Goal: Use online tool/utility: Utilize a website feature to perform a specific function

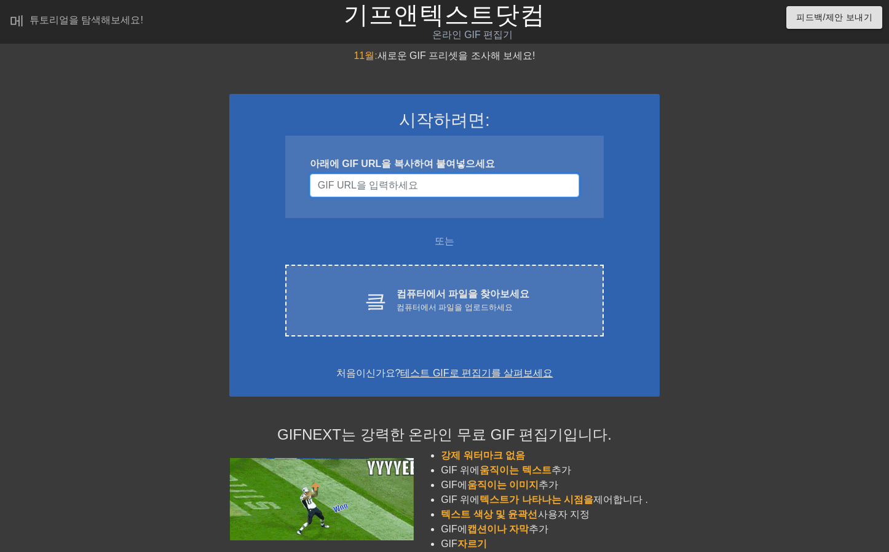
click at [387, 184] on input "사용자 이름" at bounding box center [444, 185] width 269 height 23
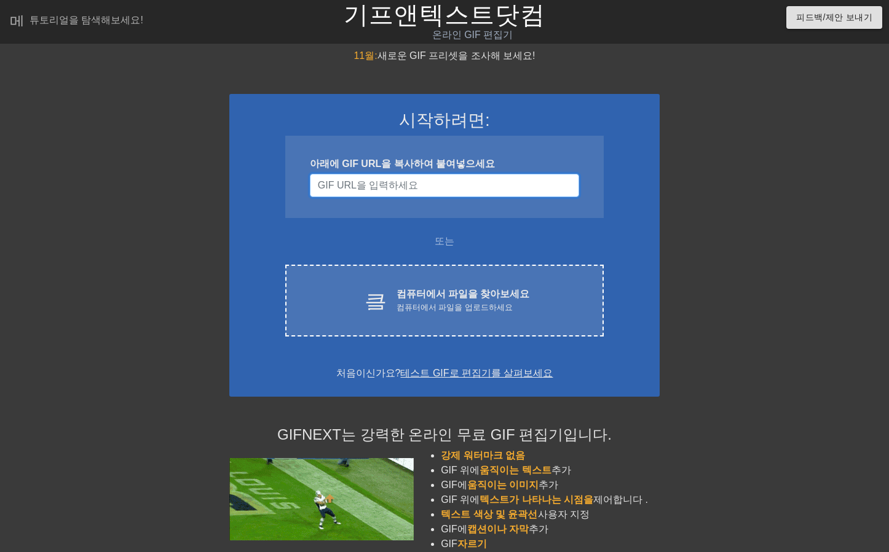
click at [333, 187] on input "사용자 이름" at bounding box center [444, 185] width 269 height 23
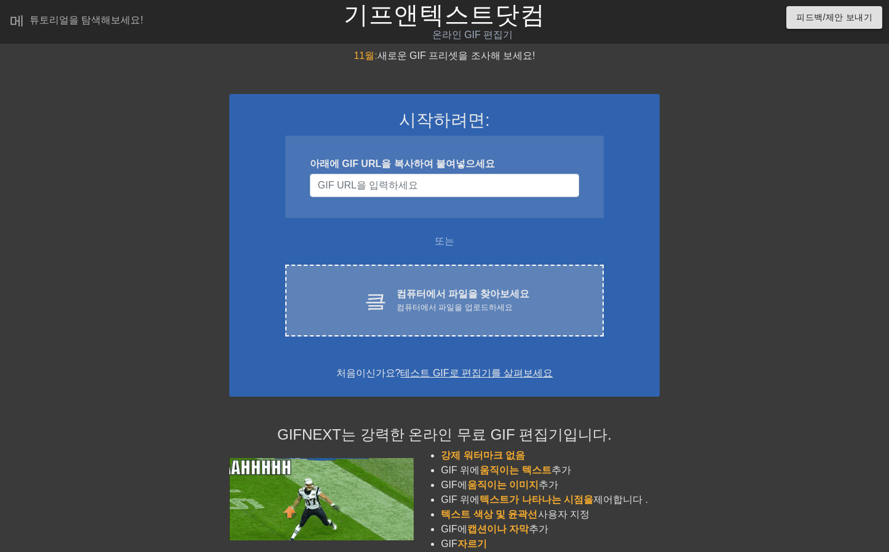
click at [422, 319] on div "클라우드 업로드 컴퓨터에서 파일을 찾아보세요 컴퓨터에서 파일을 업로드하세요 Choose files" at bounding box center [444, 301] width 318 height 72
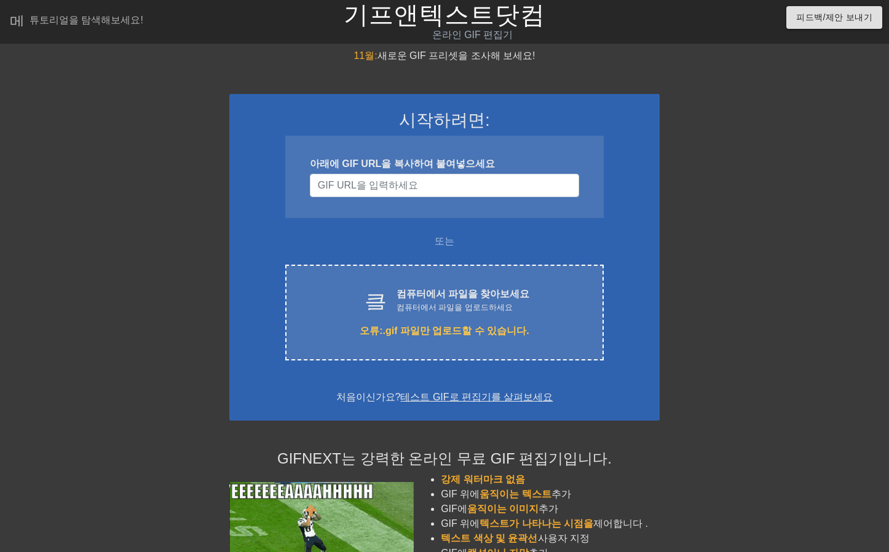
click at [750, 385] on div at bounding box center [766, 233] width 184 height 369
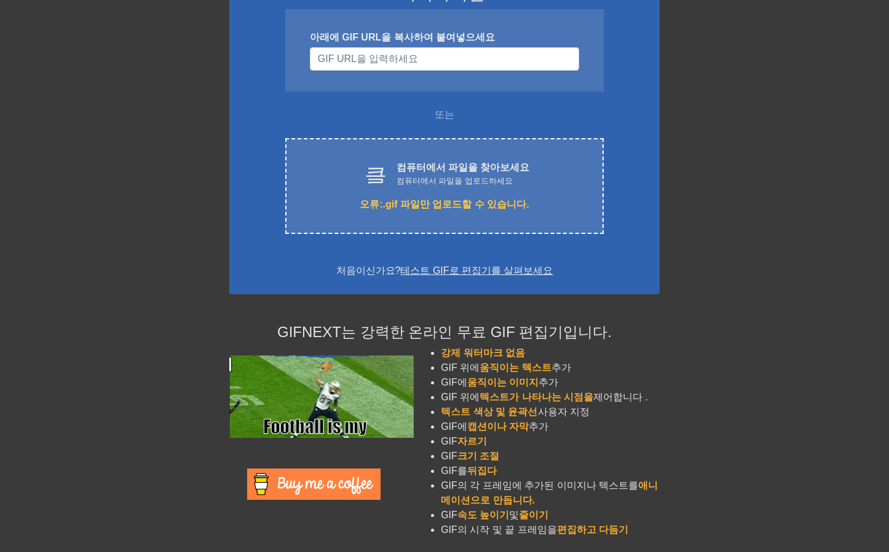
scroll to position [127, 0]
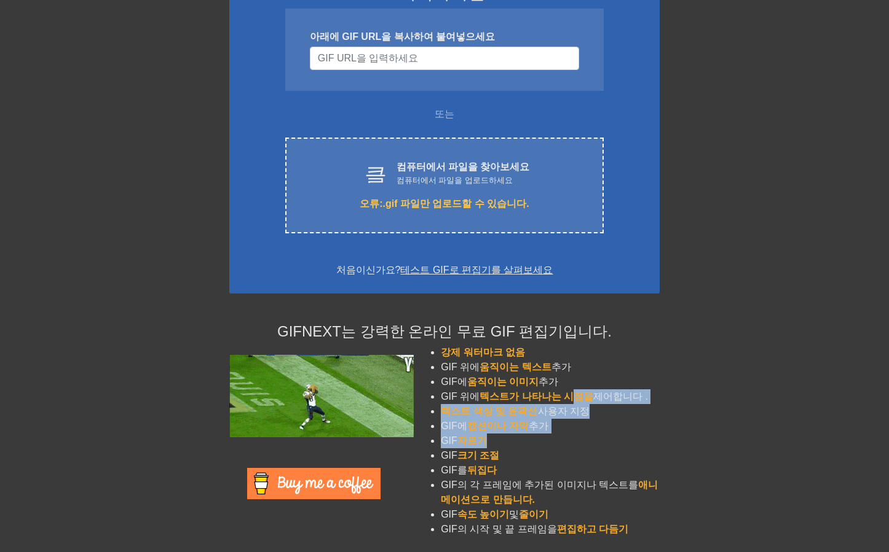
drag, startPoint x: 569, startPoint y: 394, endPoint x: 549, endPoint y: 380, distance: 24.7
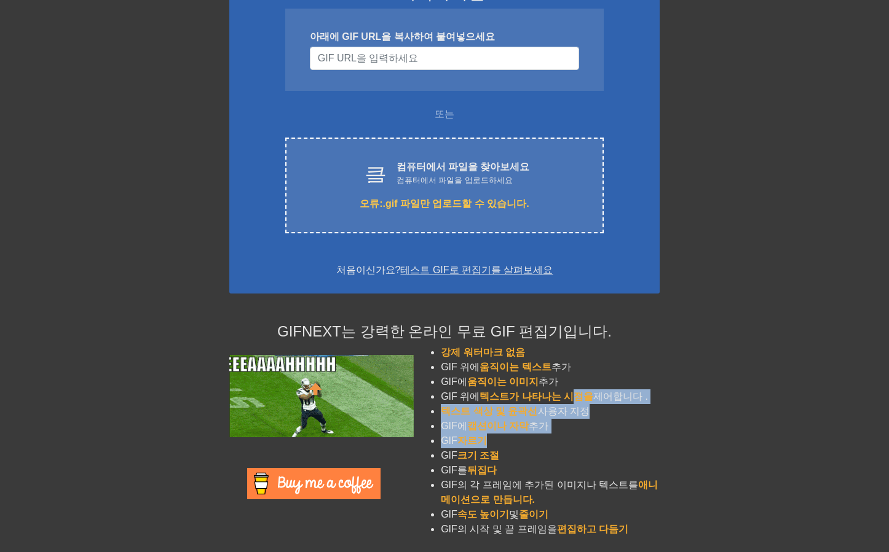
click at [549, 380] on ul "강제 워터마크 없음 GIF 위에 움직이는 텍스트 추가 GIF에 움직이는 이미지 추가 GIF 위에 텍스트가 나타나는 시점을 제어합니다 . 텍스트…" at bounding box center [537, 441] width 243 height 192
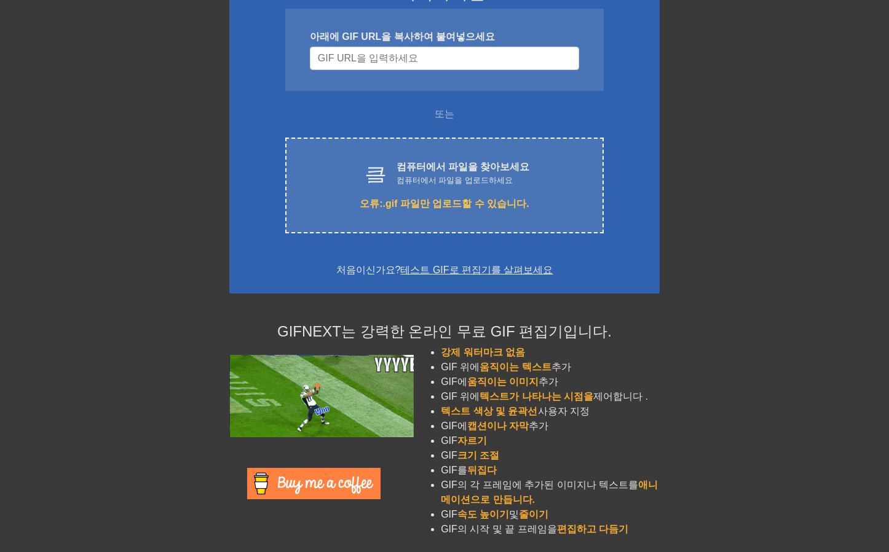
click at [549, 380] on font "추가" at bounding box center [548, 382] width 20 height 10
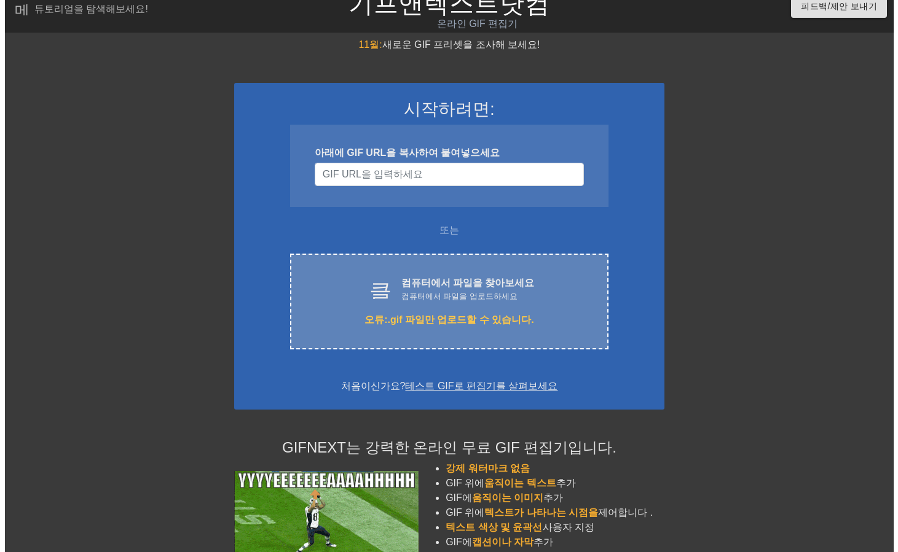
scroll to position [0, 0]
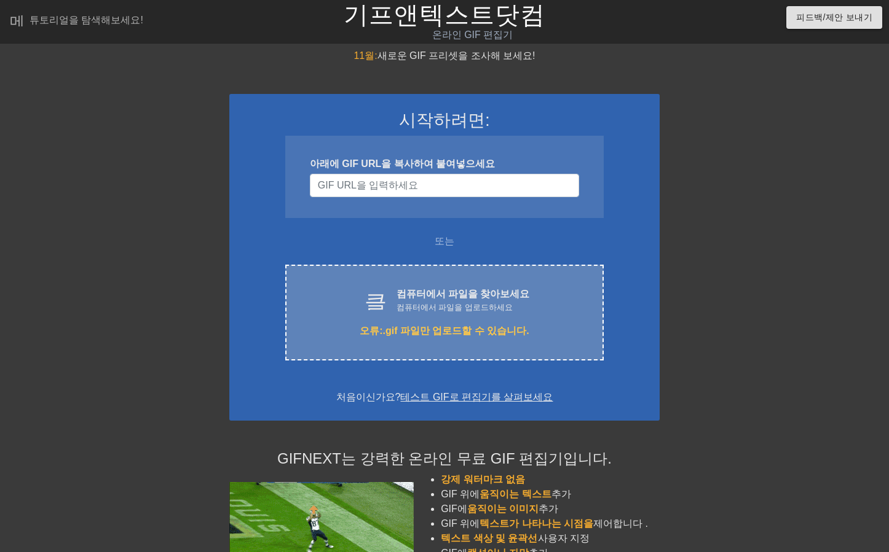
click at [387, 301] on div "클라우드 업로드 컴퓨터에서 파일을 찾아보세요 컴퓨터에서 파일을 업로드하세요 오류: .gif 파일만 업로드할 수 있습니다. Choose files" at bounding box center [444, 313] width 318 height 96
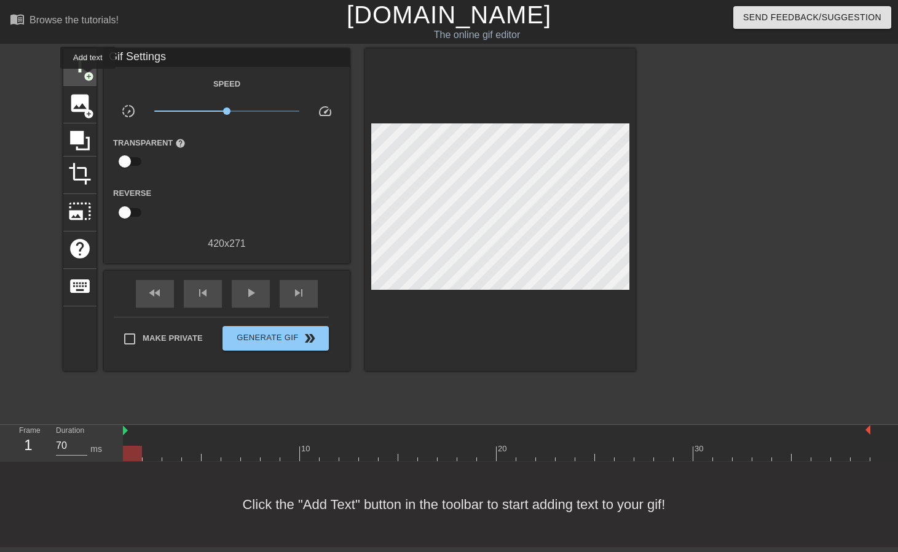
click at [88, 77] on span "add_circle" at bounding box center [89, 76] width 10 height 10
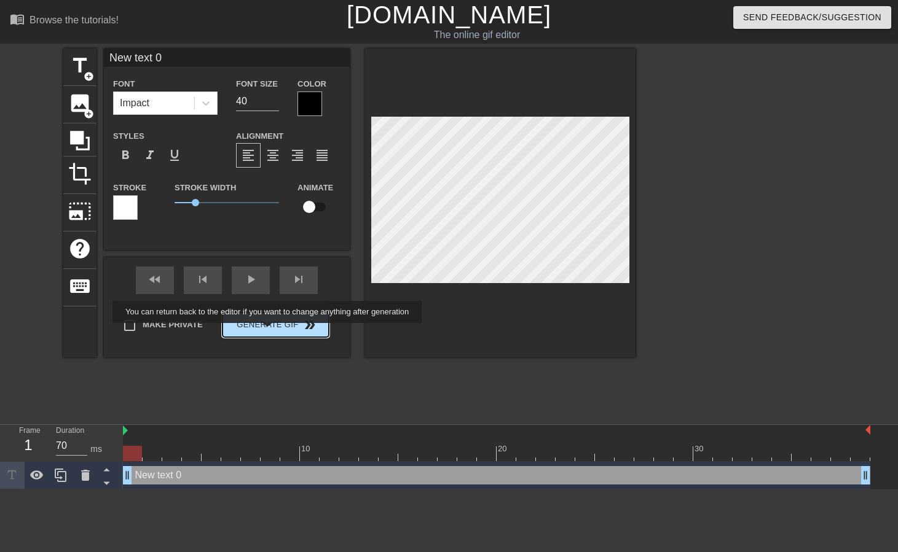
click at [267, 332] on button "Generate Gif double_arrow" at bounding box center [275, 325] width 106 height 25
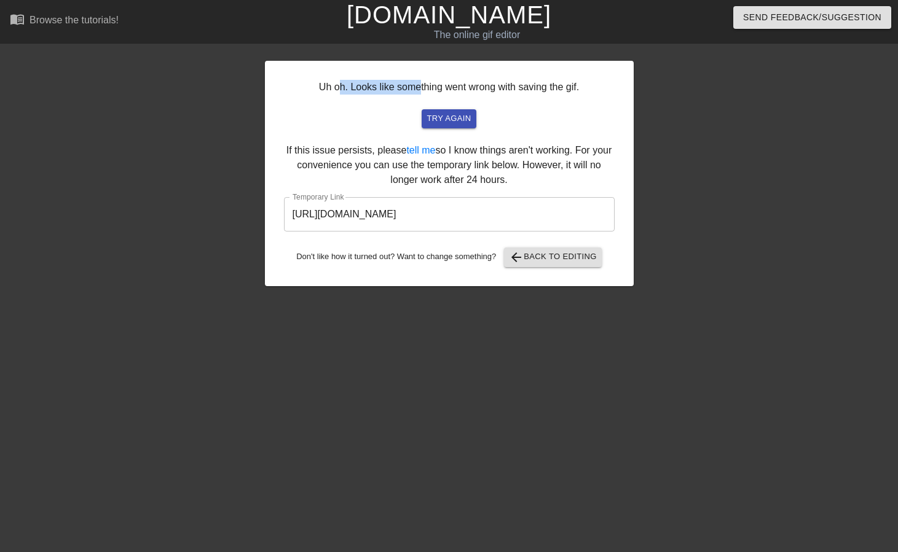
drag, startPoint x: 358, startPoint y: 90, endPoint x: 431, endPoint y: 90, distance: 73.1
click at [428, 90] on div "Uh oh. Looks like something went wrong with saving the gif. try again If this i…" at bounding box center [449, 174] width 369 height 226
click at [433, 90] on div "Uh oh. Looks like something went wrong with saving the gif. try again If this i…" at bounding box center [449, 174] width 369 height 226
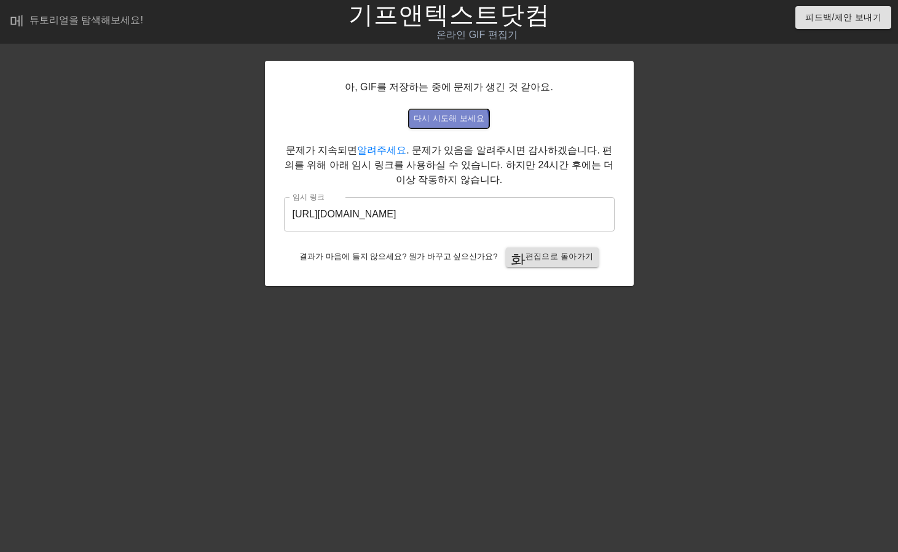
click at [450, 122] on font "다시 시도해 보세요" at bounding box center [449, 118] width 71 height 9
